Goal: Information Seeking & Learning: Learn about a topic

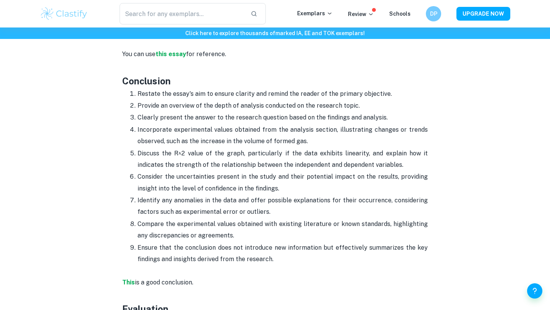
scroll to position [1718, 0]
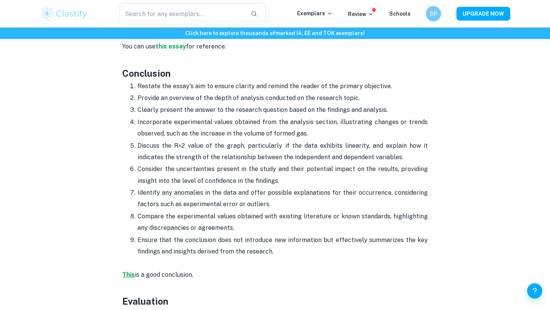
click at [128, 275] on strong "This" at bounding box center [128, 274] width 13 height 7
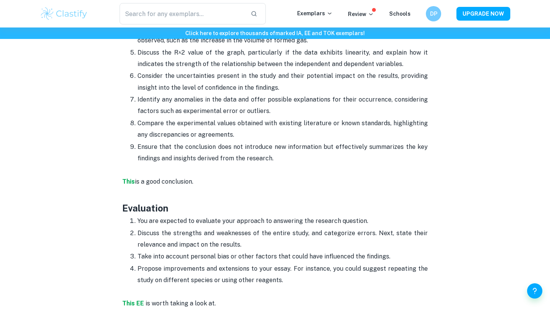
scroll to position [1870, 0]
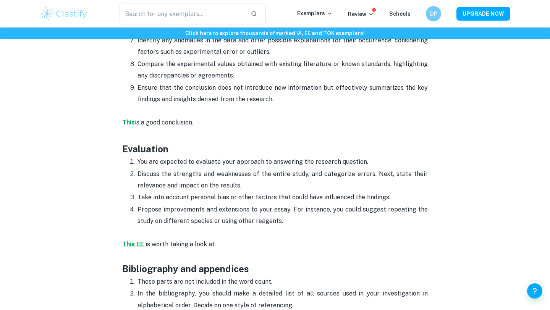
click at [135, 245] on strong "This EE" at bounding box center [133, 244] width 22 height 7
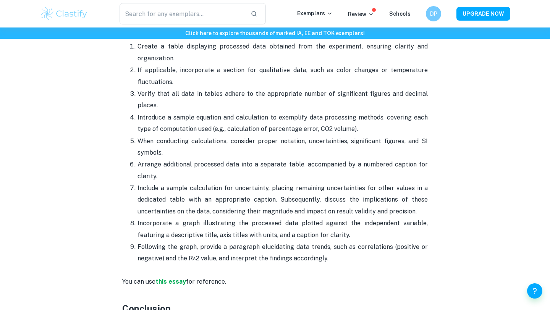
scroll to position [1492, 0]
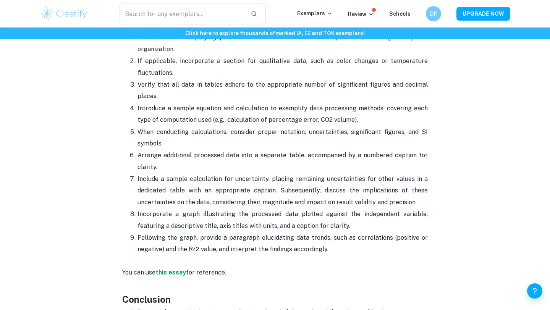
click at [171, 273] on strong "this essay" at bounding box center [170, 272] width 31 height 7
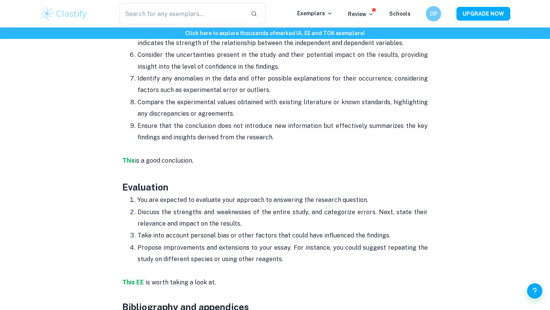
scroll to position [1967, 0]
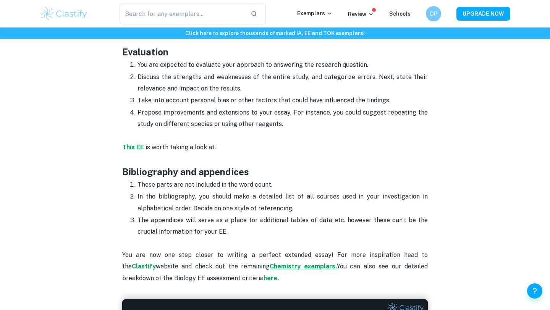
click at [270, 269] on strong "Chemistry exemplars." at bounding box center [303, 266] width 67 height 7
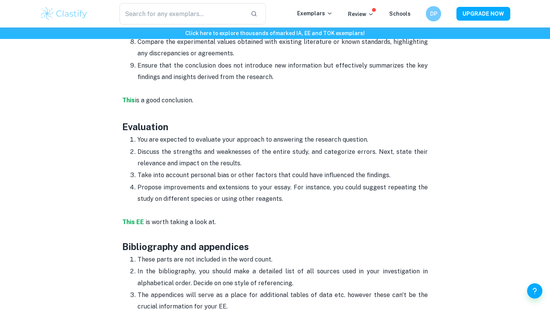
scroll to position [1892, 0]
click at [139, 222] on strong "This EE" at bounding box center [133, 222] width 22 height 7
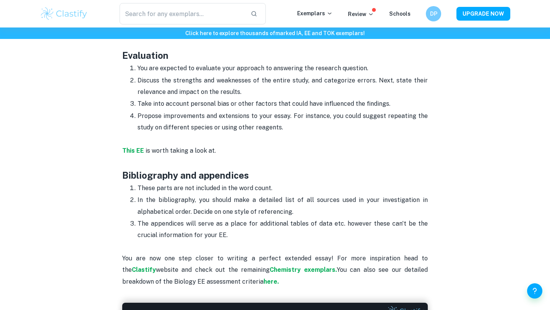
scroll to position [1949, 0]
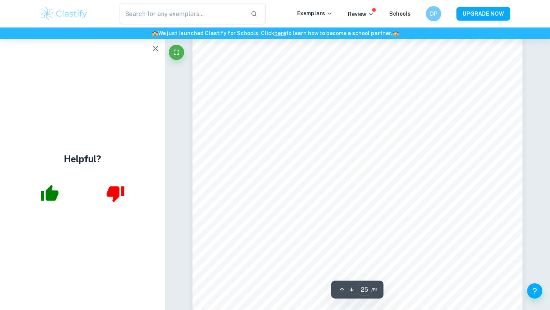
scroll to position [10667, 0]
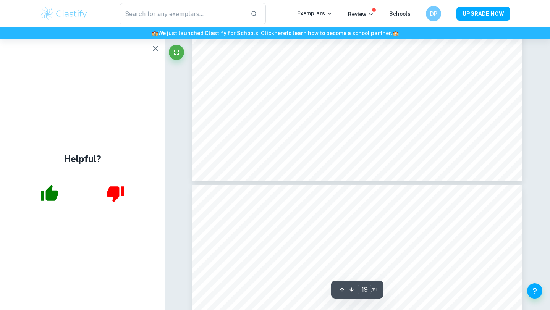
type input "18"
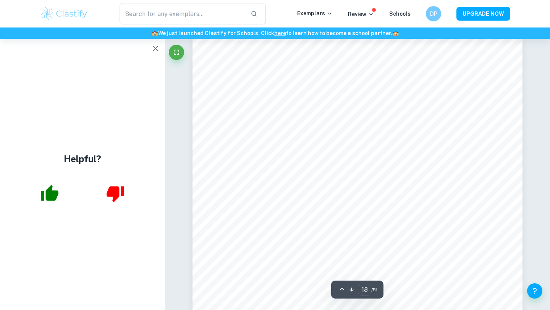
scroll to position [7550, 0]
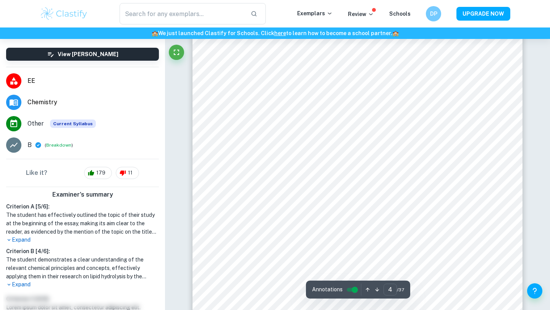
scroll to position [1701, 0]
type input "14"
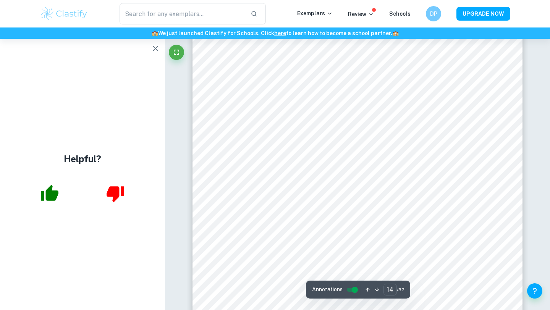
scroll to position [5790, 0]
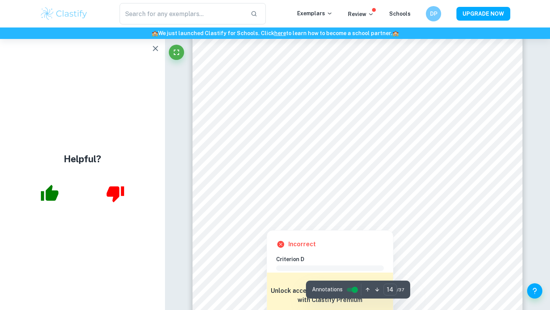
click at [262, 222] on div at bounding box center [267, 225] width 72 height 8
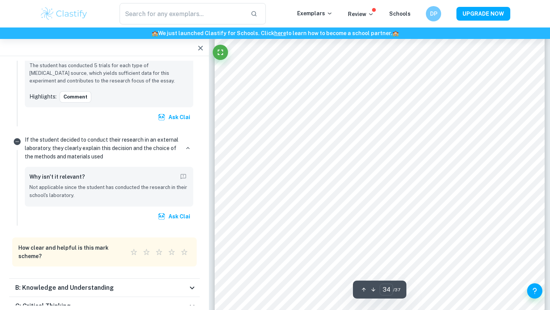
scroll to position [14700, 0]
type input "32"
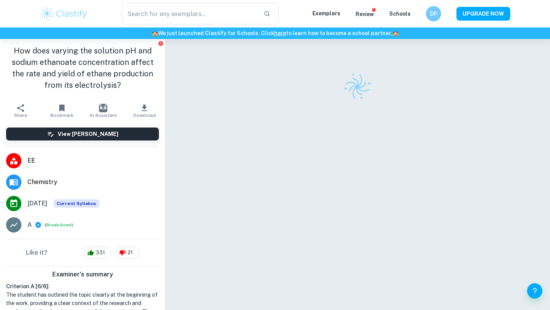
scroll to position [39, 0]
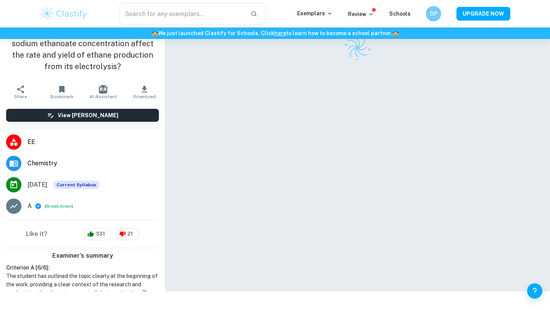
checkbox input "true"
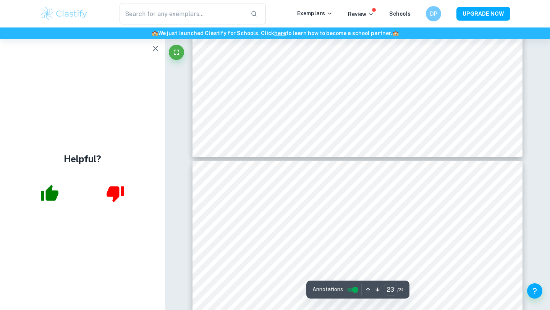
scroll to position [10954, 0]
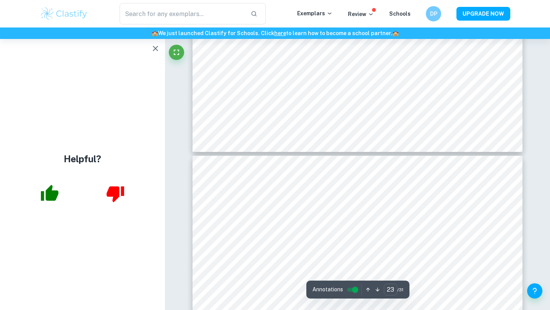
type input "24"
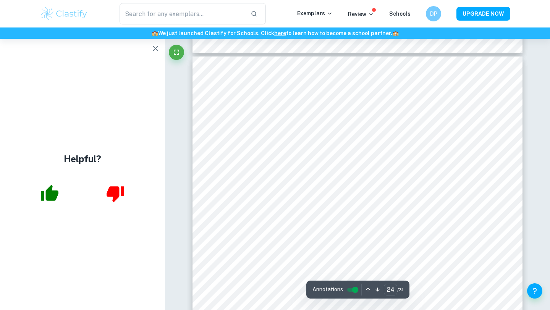
scroll to position [11101, 0]
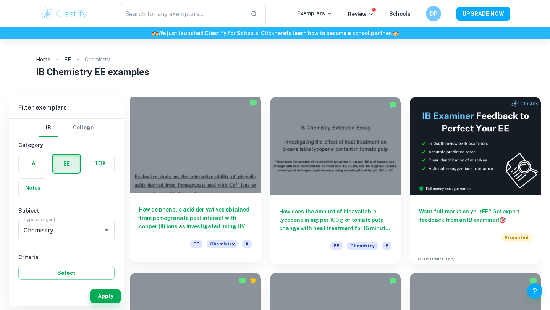
click at [236, 223] on h6 "How do phenolic acid derivatives obtained from pomegranate peel interact with c…" at bounding box center [195, 217] width 113 height 25
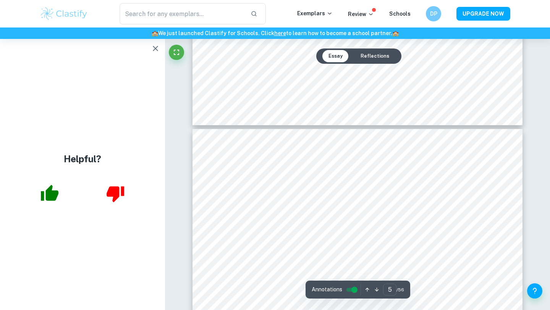
scroll to position [1915, 0]
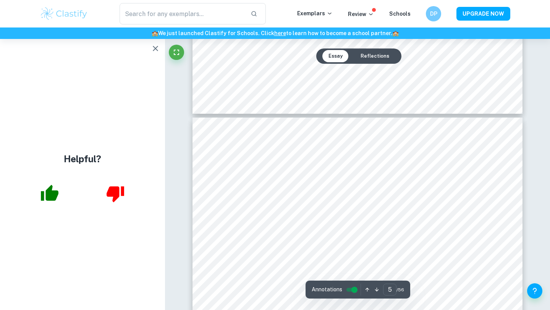
type input "4"
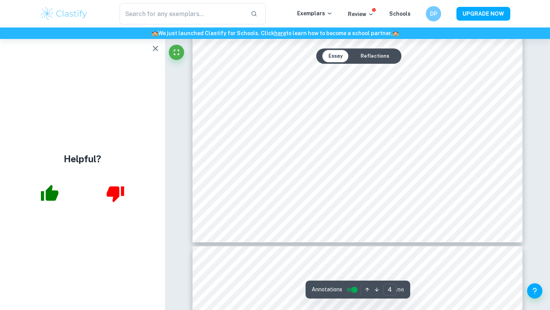
scroll to position [1775, 0]
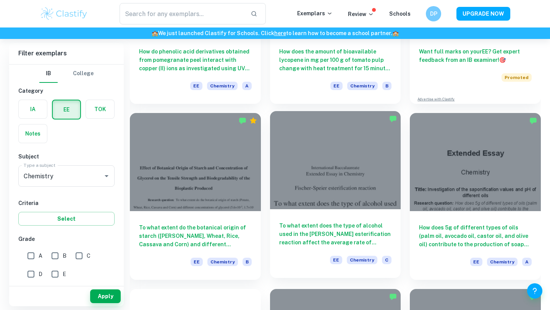
scroll to position [199, 0]
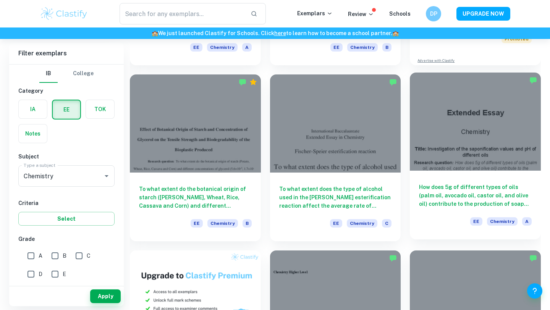
click at [466, 197] on h6 "How does 5g of different types of oils (palm oil, avocado oil, castor oil, and …" at bounding box center [475, 195] width 113 height 25
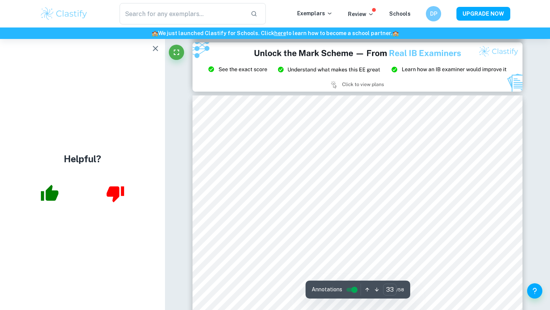
scroll to position [14082, 0]
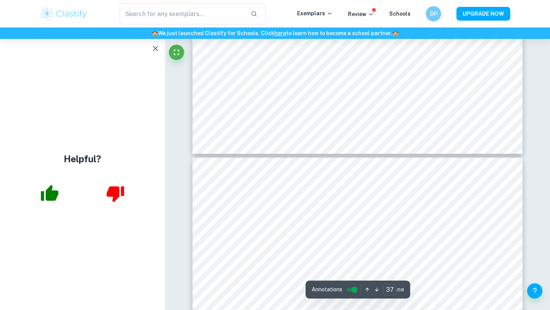
type input "38"
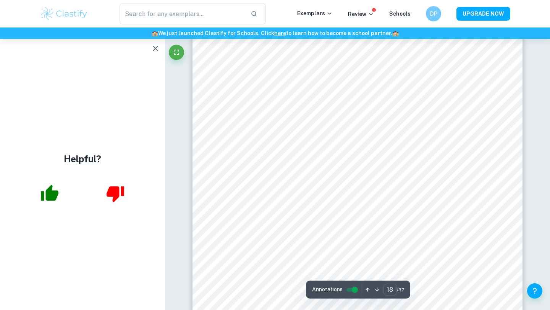
scroll to position [7691, 0]
type input "19"
